Goal: Find specific page/section: Find specific page/section

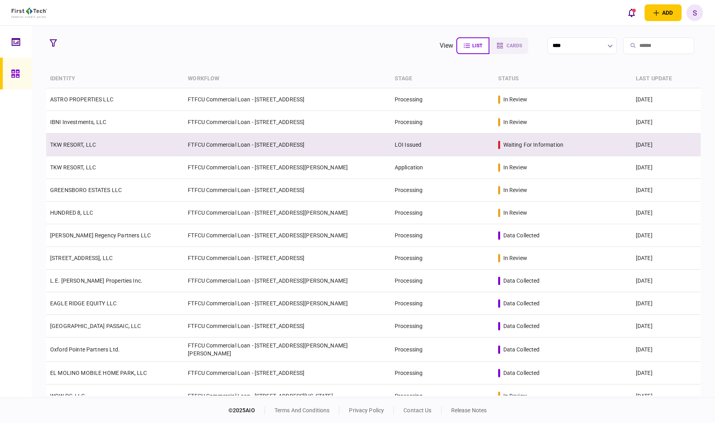
click at [94, 145] on link "TKW RESORT, LLC" at bounding box center [73, 145] width 46 height 6
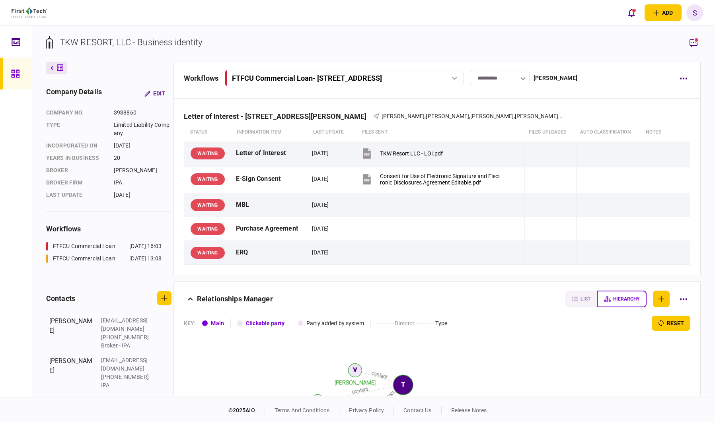
click at [460, 75] on div "FTFCU Commercial Loan - [STREET_ADDRESS]" at bounding box center [343, 78] width 233 height 8
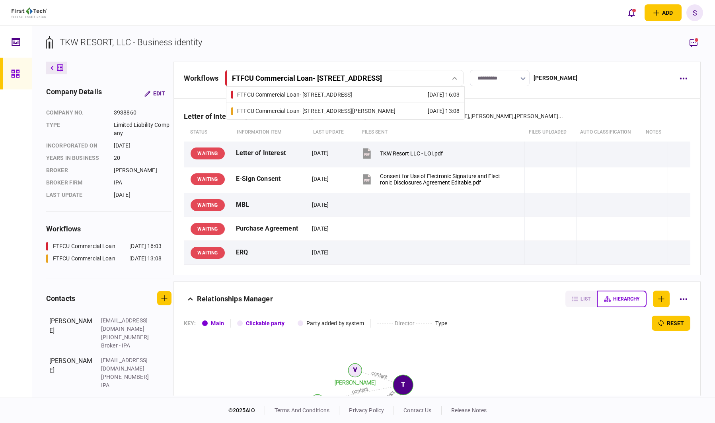
click at [324, 110] on div "FTFCU Commercial Loan - [STREET_ADDRESS][PERSON_NAME]" at bounding box center [316, 111] width 158 height 8
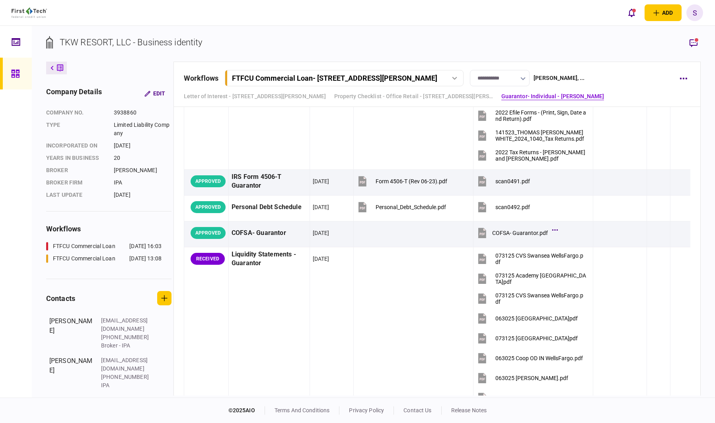
scroll to position [1711, 0]
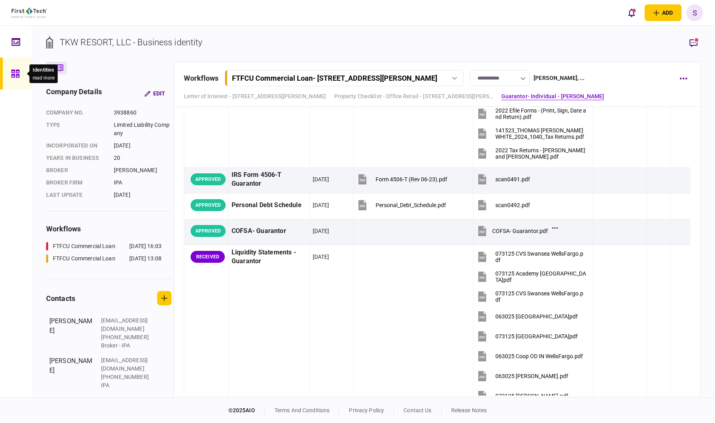
click at [14, 79] on div at bounding box center [17, 74] width 13 height 32
